Goal: Find specific page/section: Find specific page/section

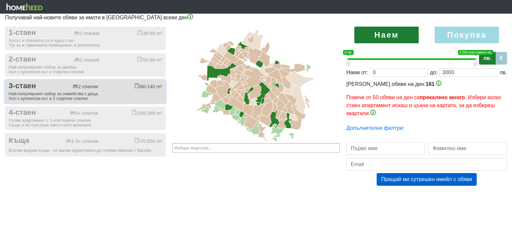
click at [136, 91] on button "3-стаен 2 спални 80-140 m² Най-популярният избор за семейства с деца. Хол с кух…" at bounding box center [85, 91] width 161 height 23
checkbox input "true"
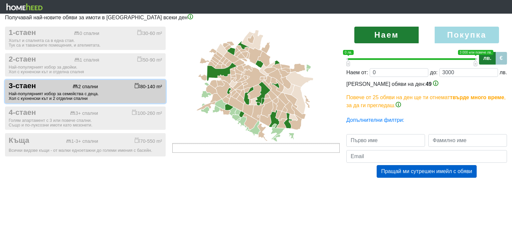
click at [295, 149] on ul at bounding box center [255, 148] width 167 height 10
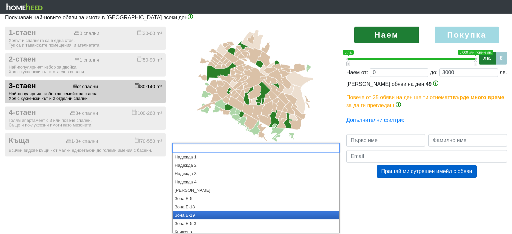
scroll to position [367, 0]
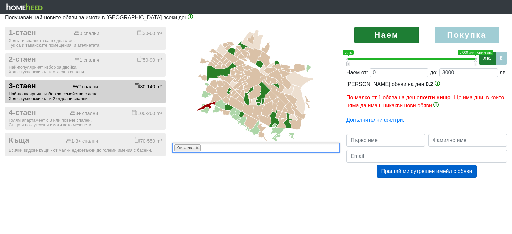
click at [456, 36] on label "Покупка" at bounding box center [467, 35] width 64 height 17
radio input "true"
type input "0;2000000"
type input "2000000"
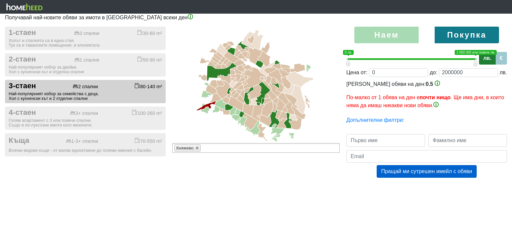
click at [286, 191] on html "Получавай най-новите обяви за имоти в [GEOGRAPHIC_DATA] всеки ден 1-стаен 0 спа…" at bounding box center [256, 95] width 512 height 191
